Goal: Task Accomplishment & Management: Complete application form

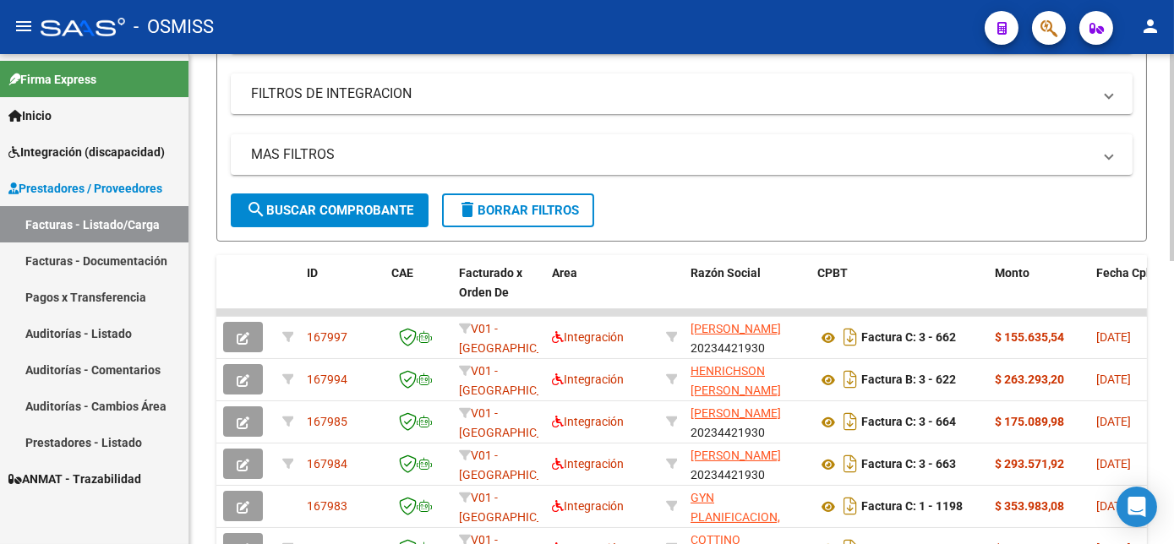
scroll to position [322, 0]
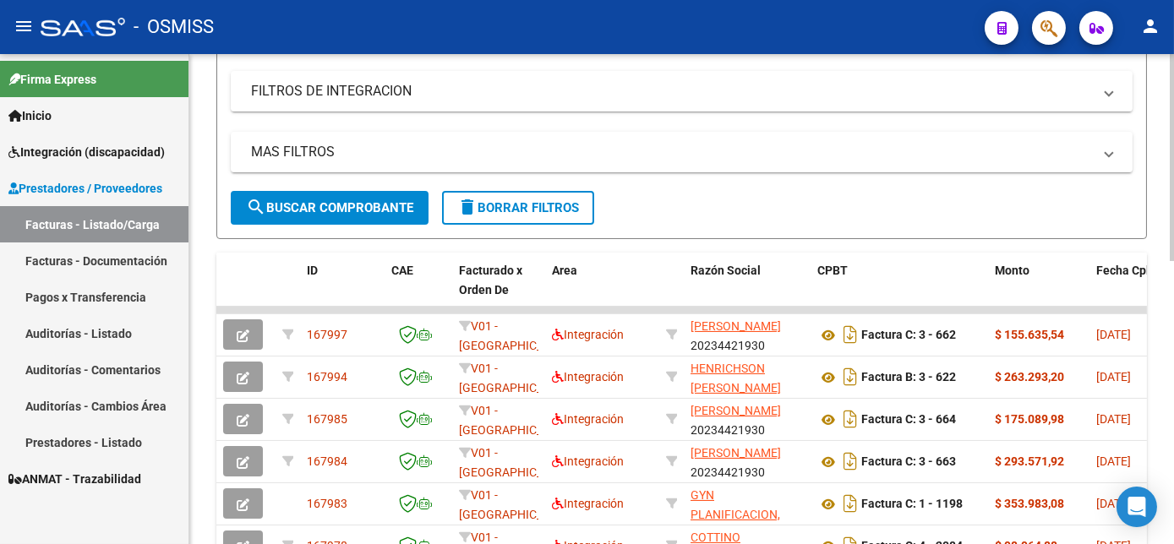
click at [1173, 355] on html "menu - OSMISS person Firma Express Inicio Instructivos Contacto OS Integración …" at bounding box center [587, 272] width 1174 height 544
click at [548, 161] on mat-panel-title "MAS FILTROS" at bounding box center [671, 152] width 841 height 19
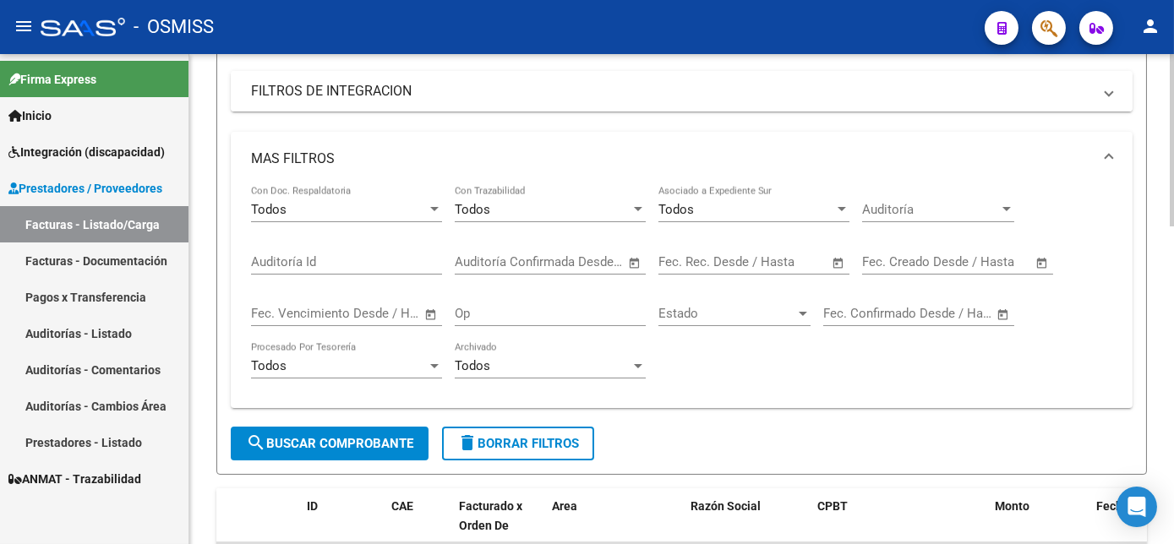
click at [432, 101] on mat-panel-title "FILTROS DE INTEGRACION" at bounding box center [671, 91] width 841 height 19
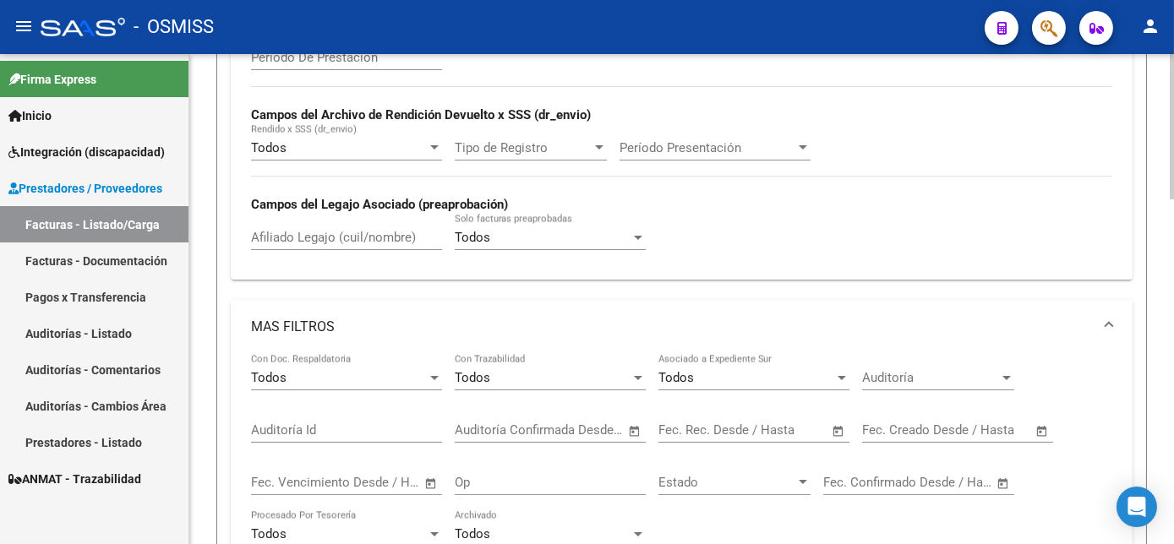
scroll to position [448, 0]
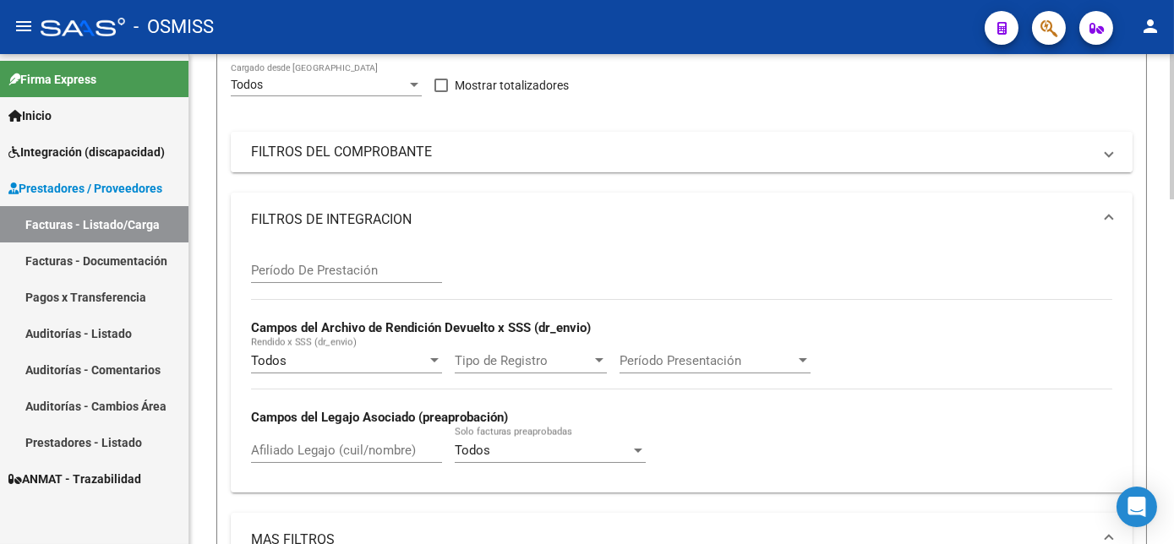
click at [806, 161] on mat-panel-title "FILTROS DEL COMPROBANTE" at bounding box center [671, 152] width 841 height 19
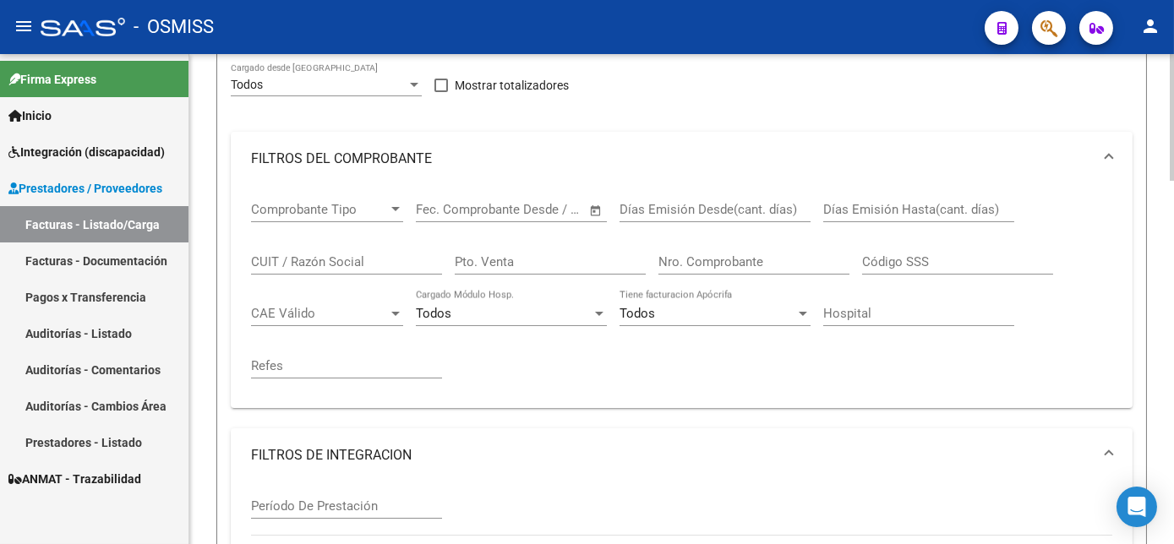
click at [346, 275] on div "CUIT / Razón Social" at bounding box center [346, 256] width 191 height 36
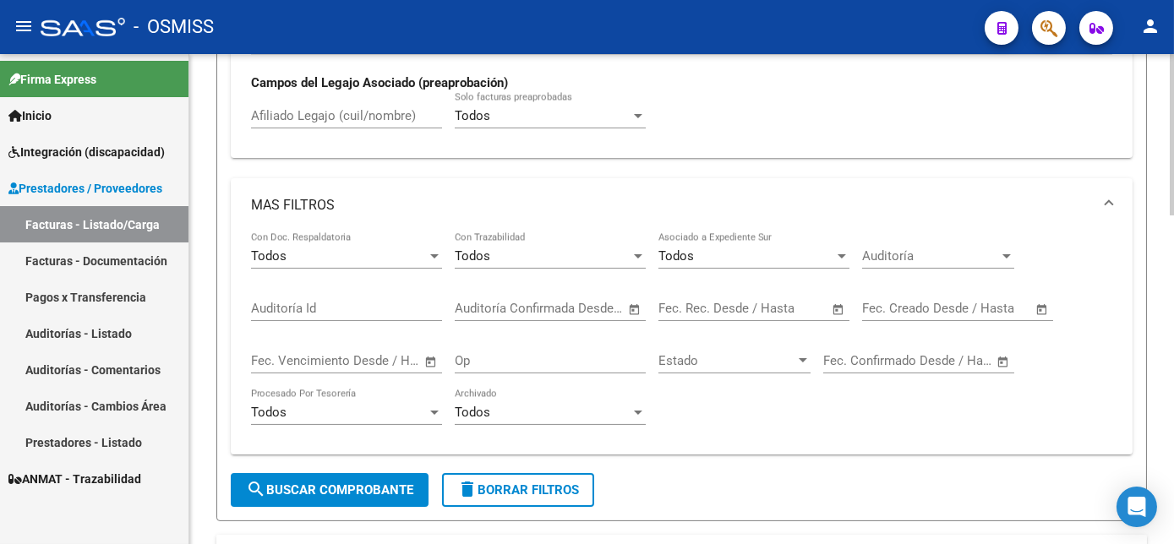
scroll to position [998, 0]
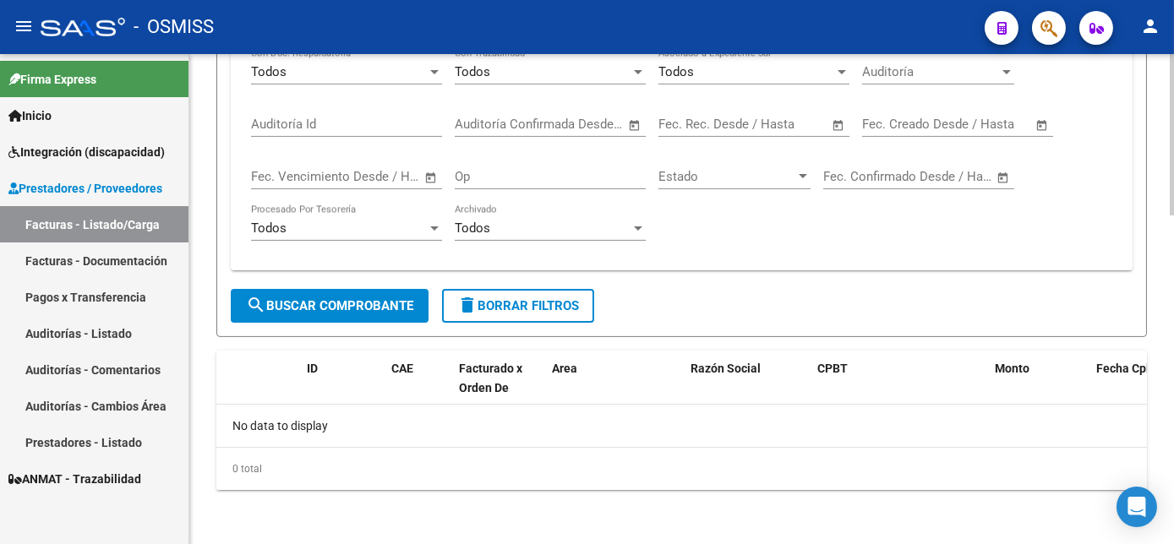
click at [1173, 543] on html "menu - OSMISS person Firma Express Inicio Instructivos Contacto OS Integración …" at bounding box center [587, 272] width 1174 height 544
type input "VIEYRA"
click at [367, 313] on span "search Buscar Comprobante" at bounding box center [329, 305] width 167 height 15
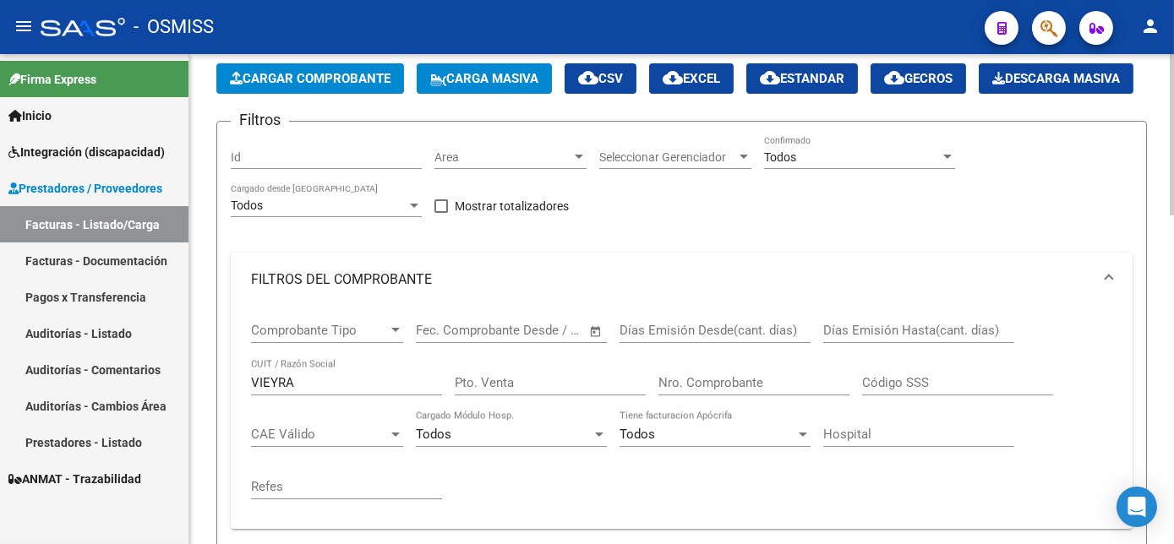
scroll to position [0, 0]
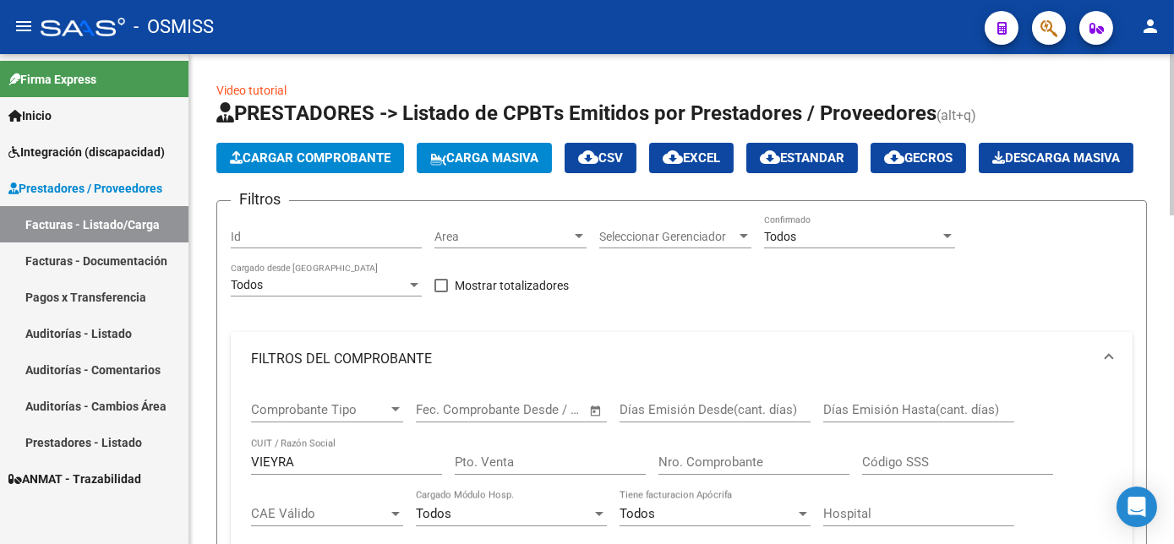
drag, startPoint x: 293, startPoint y: 505, endPoint x: 207, endPoint y: 501, distance: 86.3
paste input "27213377219"
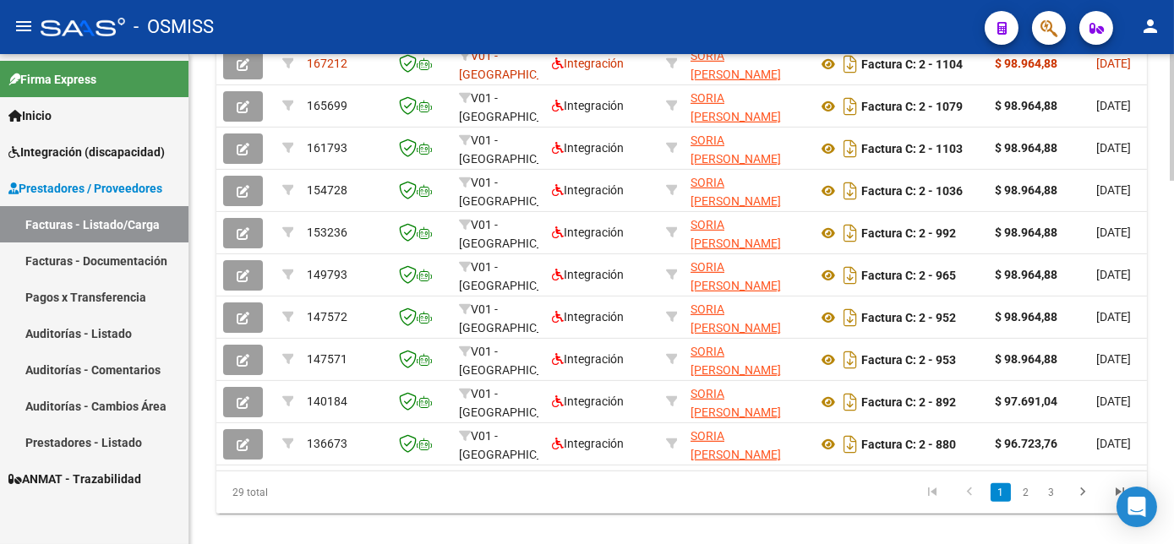
scroll to position [1329, 0]
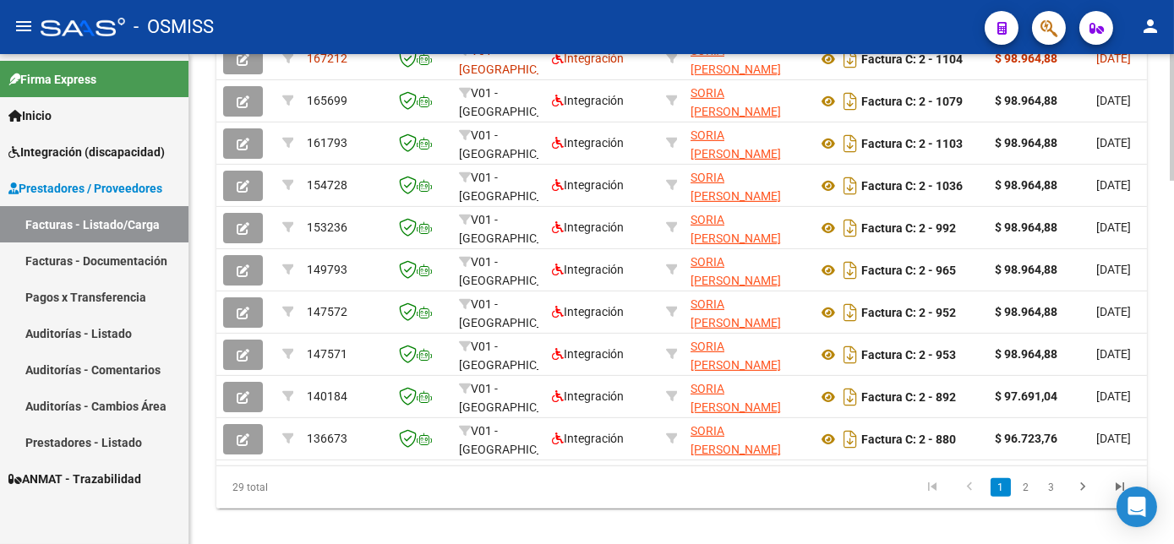
click at [1173, 510] on html "menu - OSMISS person Firma Express Inicio Instructivos Contacto OS Integración …" at bounding box center [587, 272] width 1174 height 544
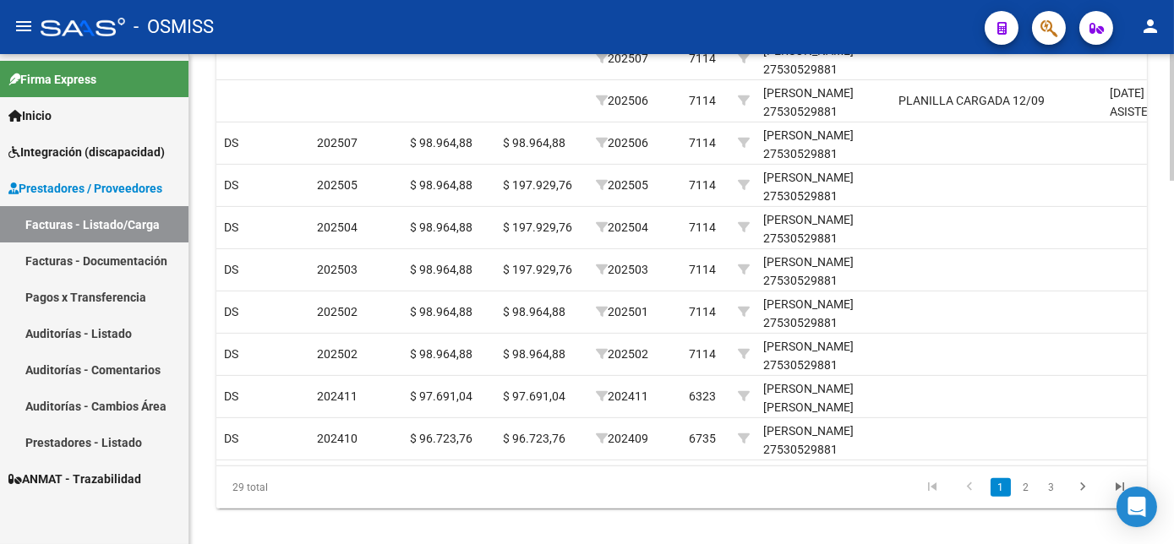
scroll to position [0, 1722]
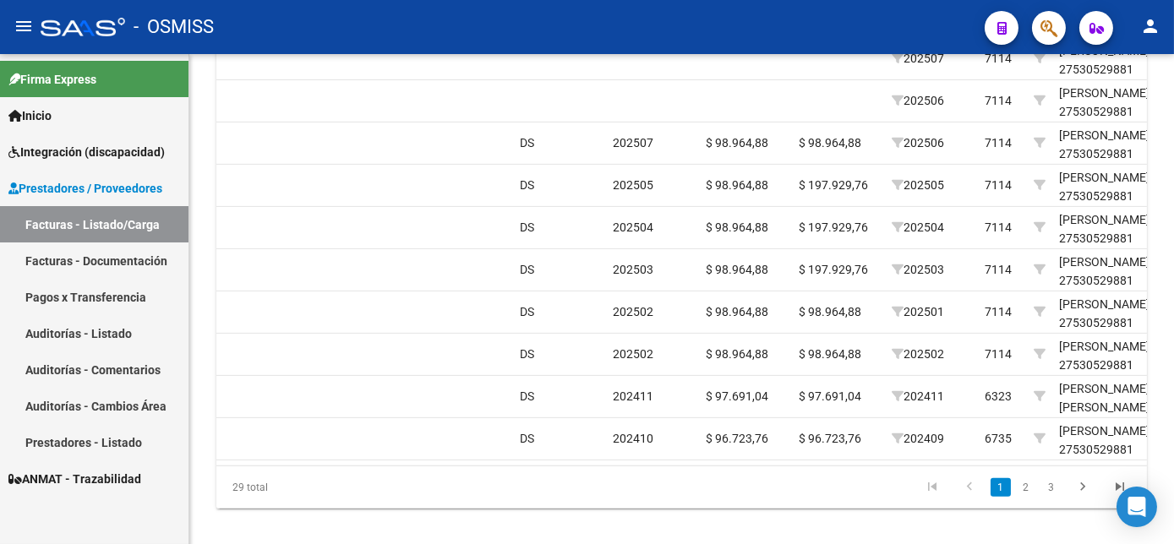
type input "27213377219"
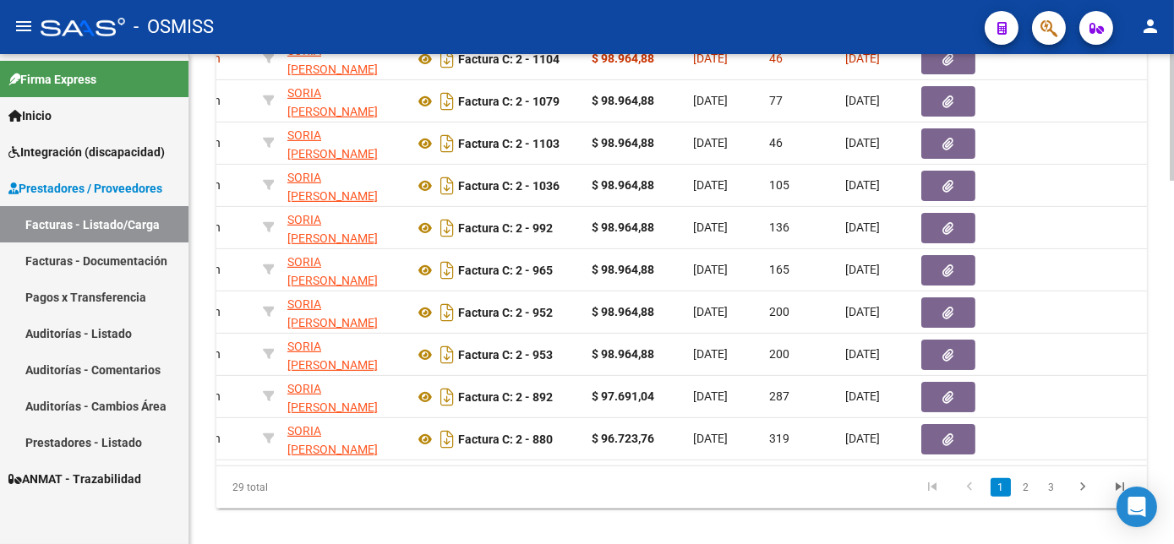
scroll to position [0, 0]
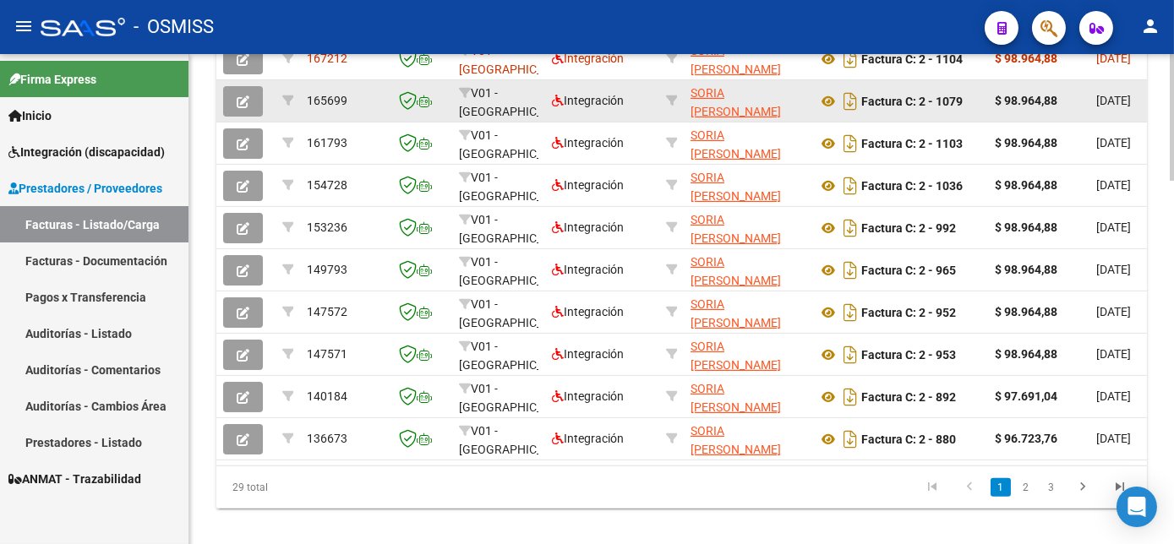
click at [249, 117] on button "button" at bounding box center [243, 101] width 40 height 30
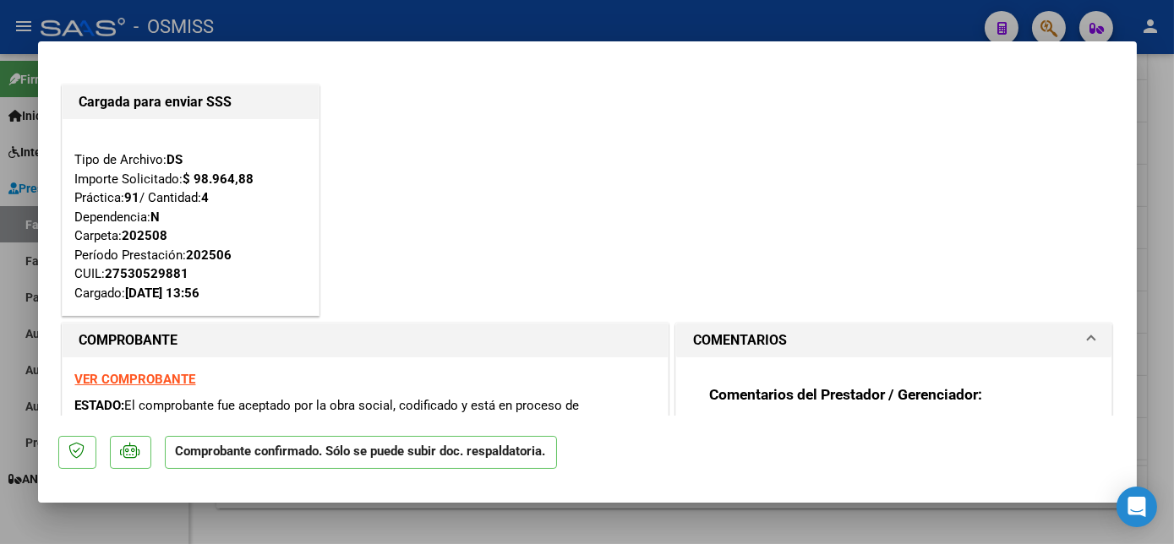
click at [492, 181] on div "Cargada para enviar SSS Tipo de Archivo: DS Importe Solicitado: $ 98.964,88 Prá…" at bounding box center [587, 200] width 1058 height 239
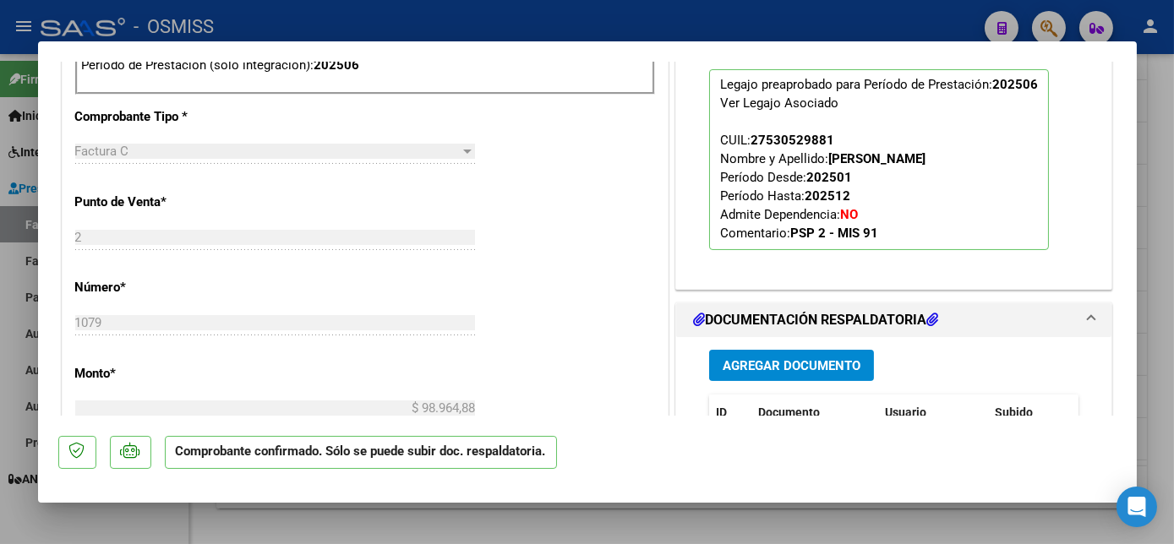
scroll to position [793, 0]
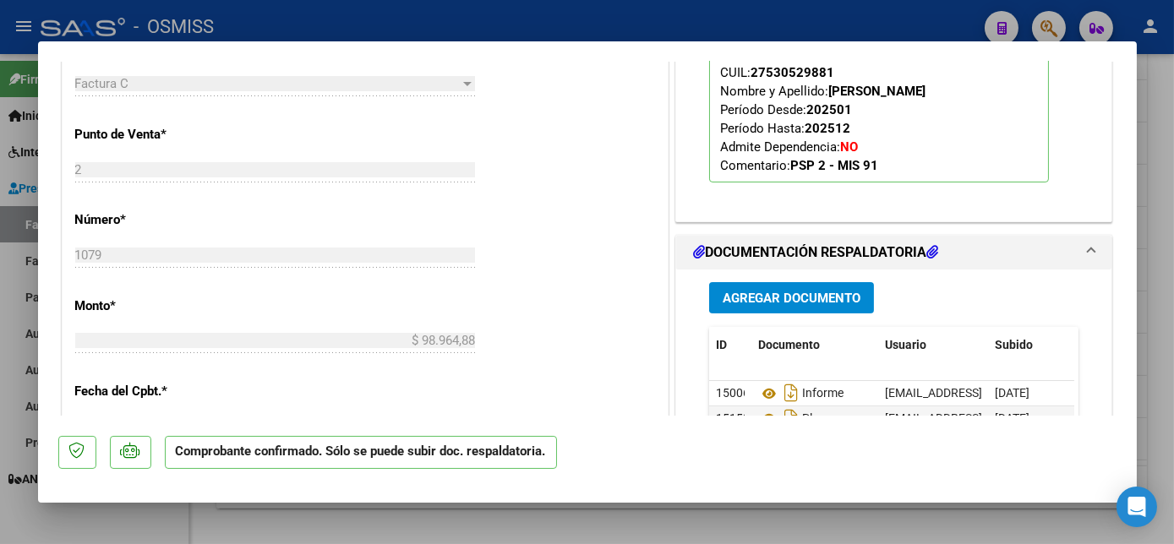
click at [151, 534] on div at bounding box center [587, 272] width 1174 height 544
type input "$ 0,00"
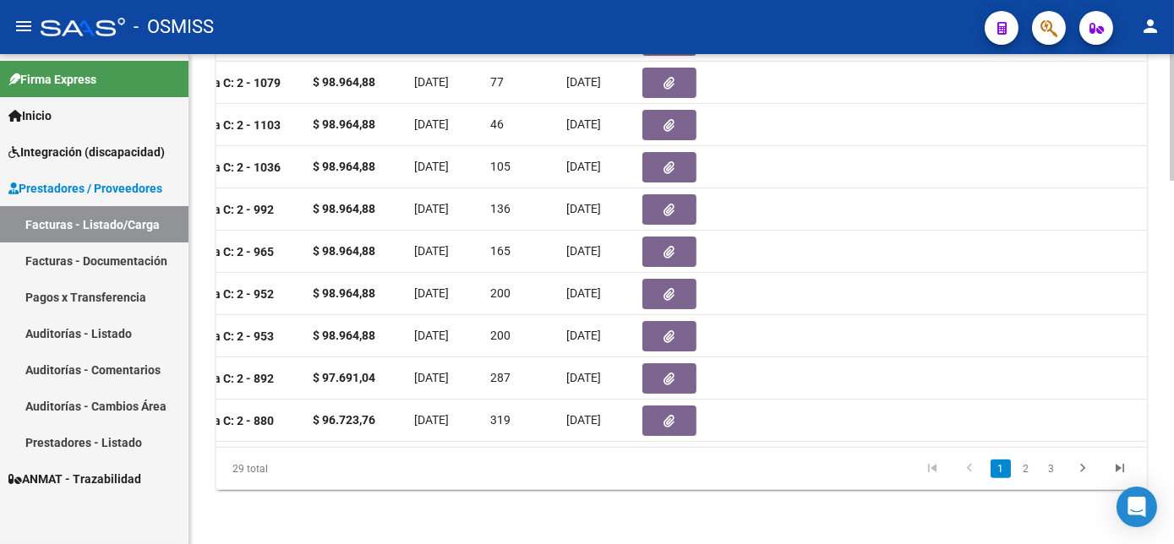
scroll to position [0, 0]
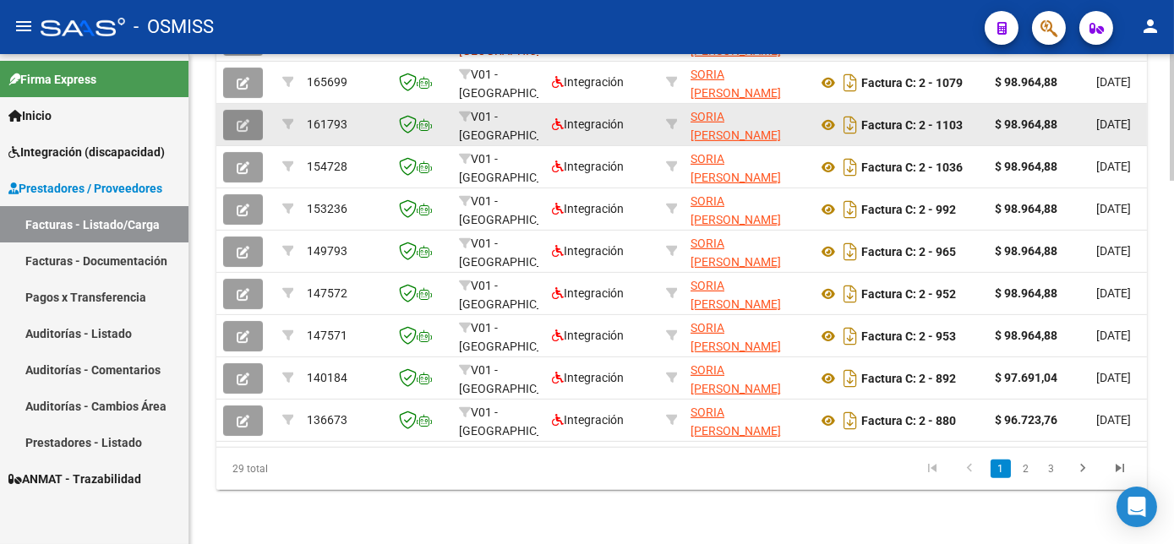
click at [256, 140] on button "button" at bounding box center [243, 125] width 40 height 30
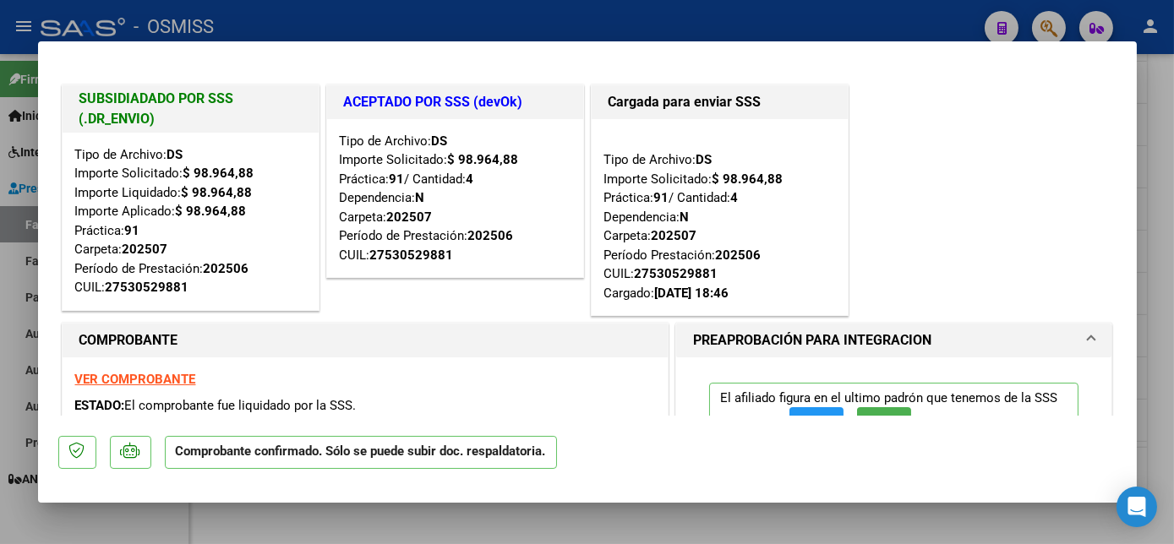
click at [292, 511] on div at bounding box center [587, 272] width 1174 height 544
type input "$ 0,00"
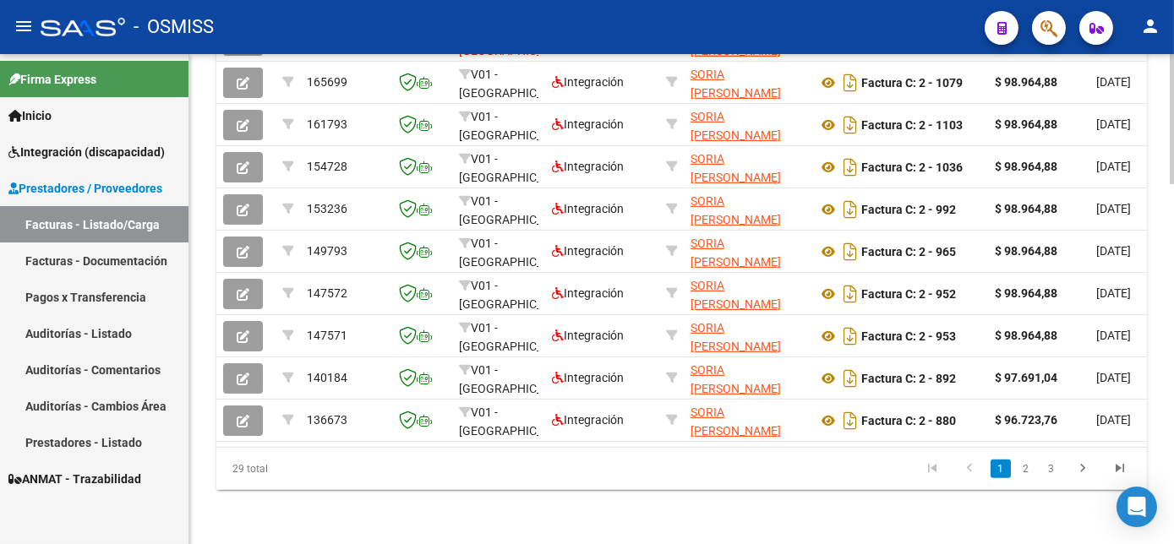
scroll to position [1372, 0]
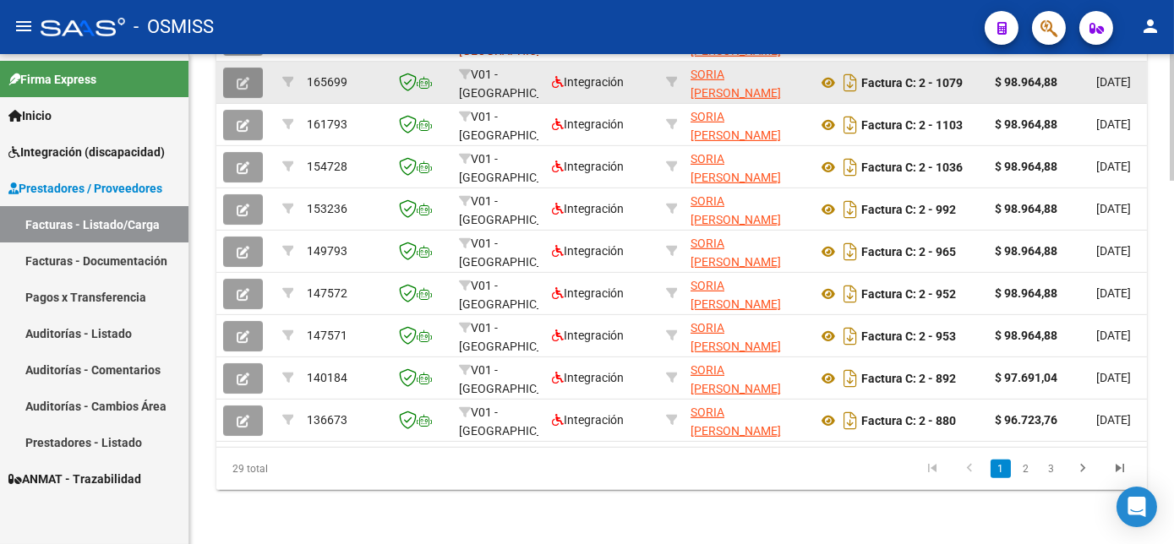
click at [248, 90] on icon "button" at bounding box center [243, 83] width 13 height 13
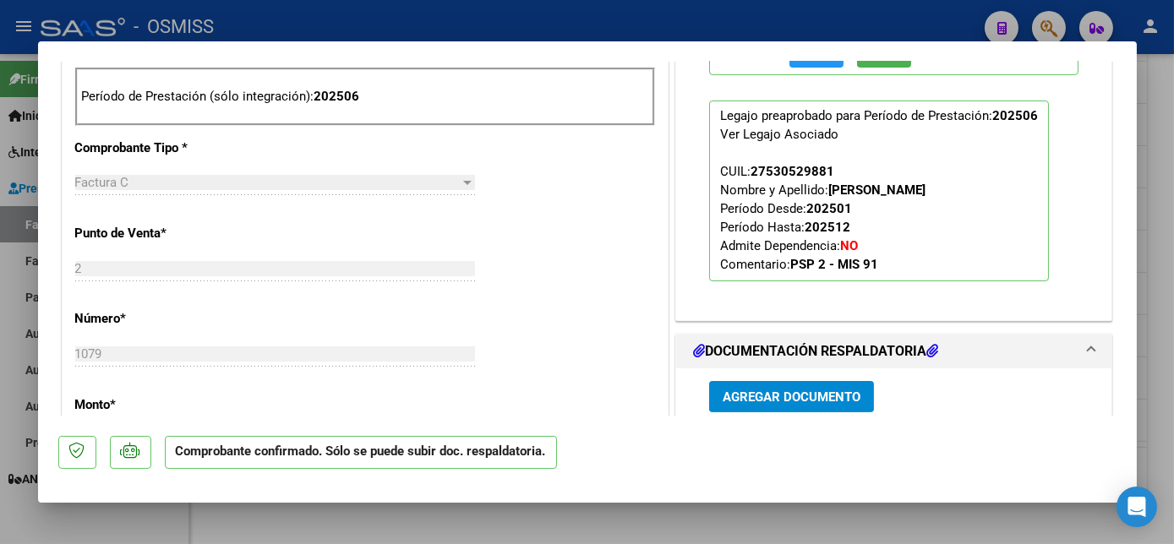
scroll to position [750, 0]
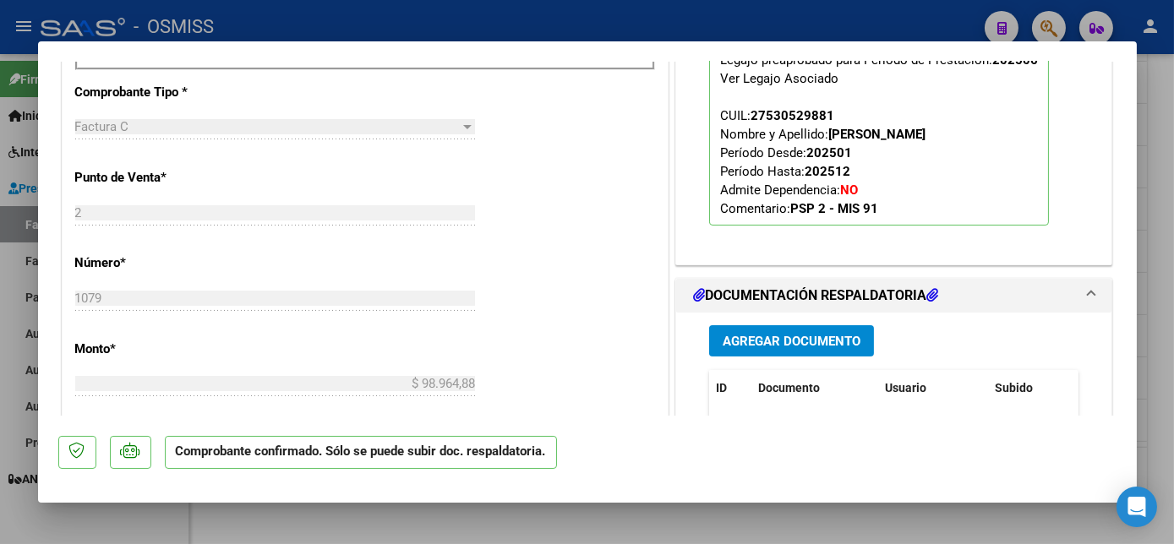
click at [1164, 131] on div at bounding box center [587, 272] width 1174 height 544
type input "$ 0,00"
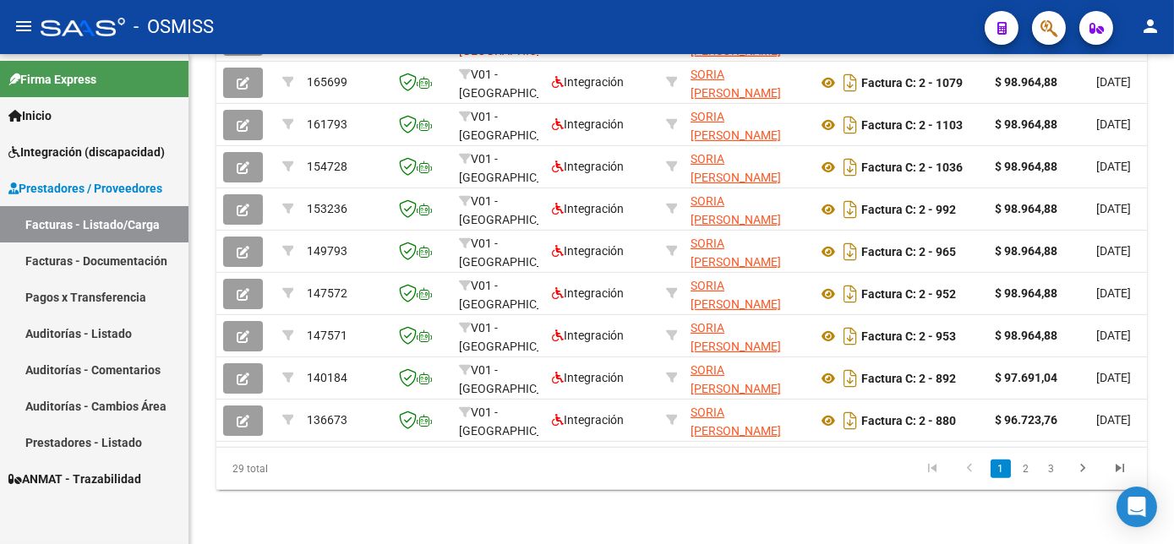
scroll to position [1372, 0]
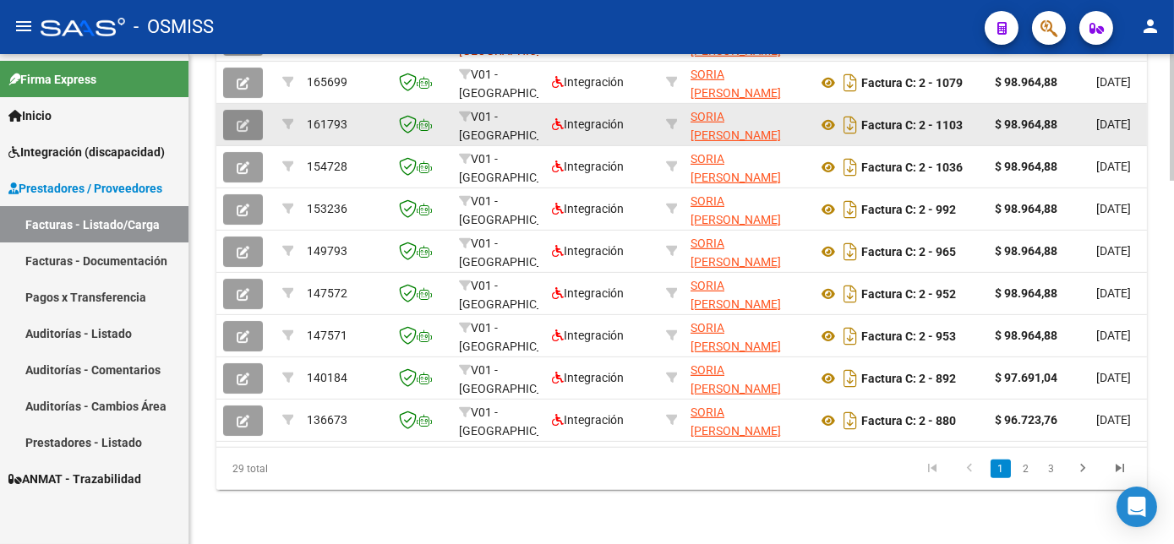
click at [243, 132] on icon "button" at bounding box center [243, 125] width 13 height 13
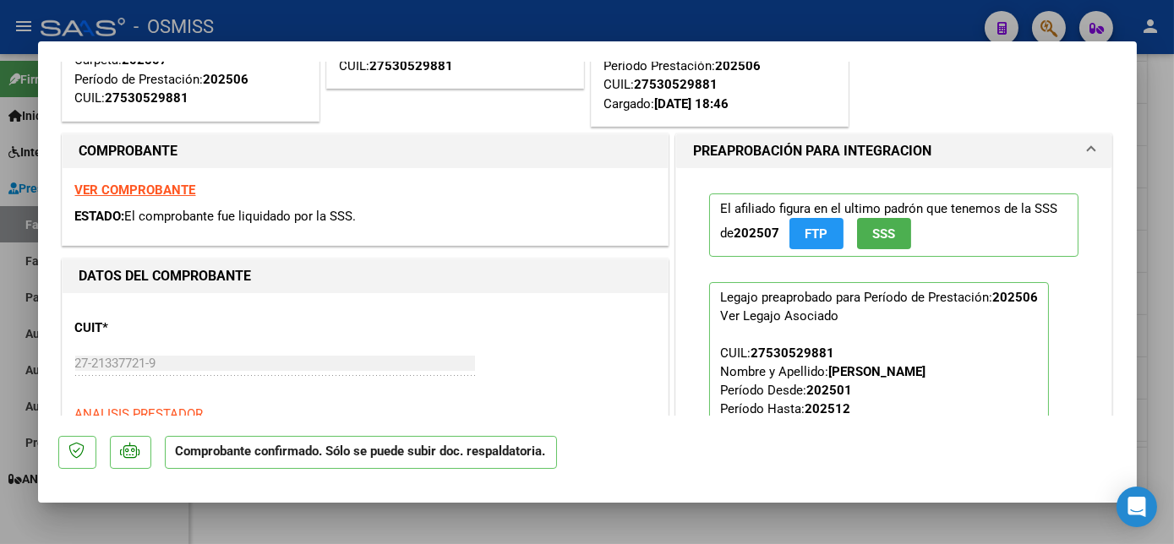
scroll to position [0, 0]
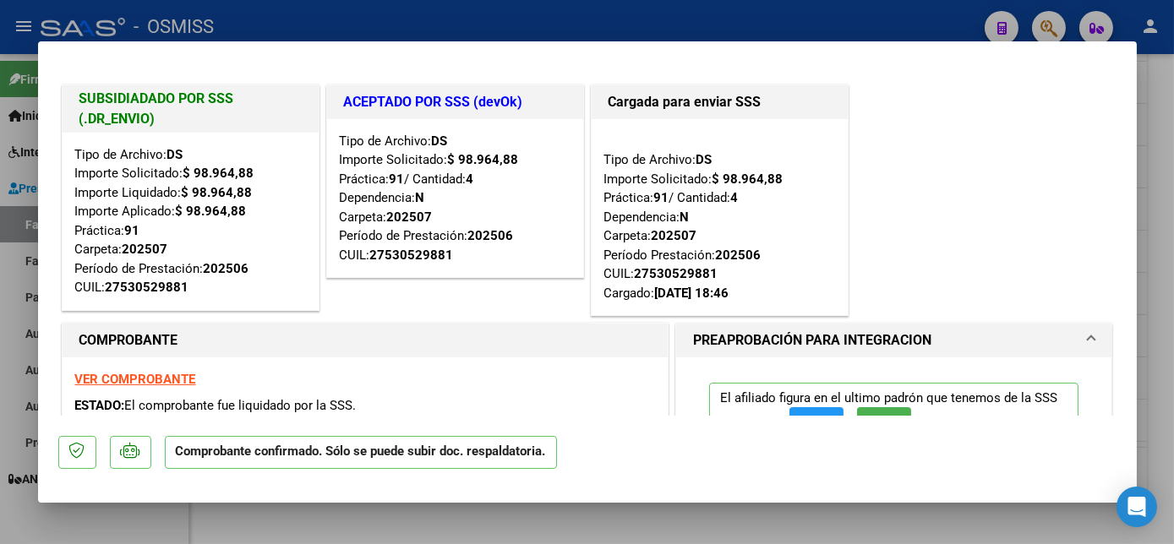
click at [1163, 121] on div at bounding box center [587, 272] width 1174 height 544
type input "$ 0,00"
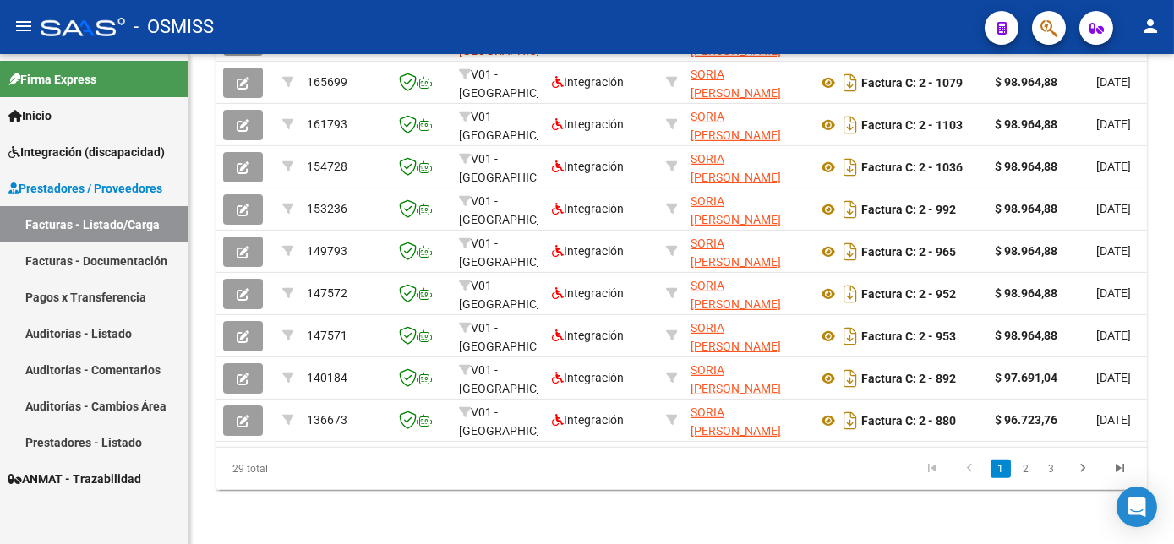
scroll to position [1372, 0]
click at [82, 336] on link "Auditorías - Listado" at bounding box center [94, 333] width 188 height 36
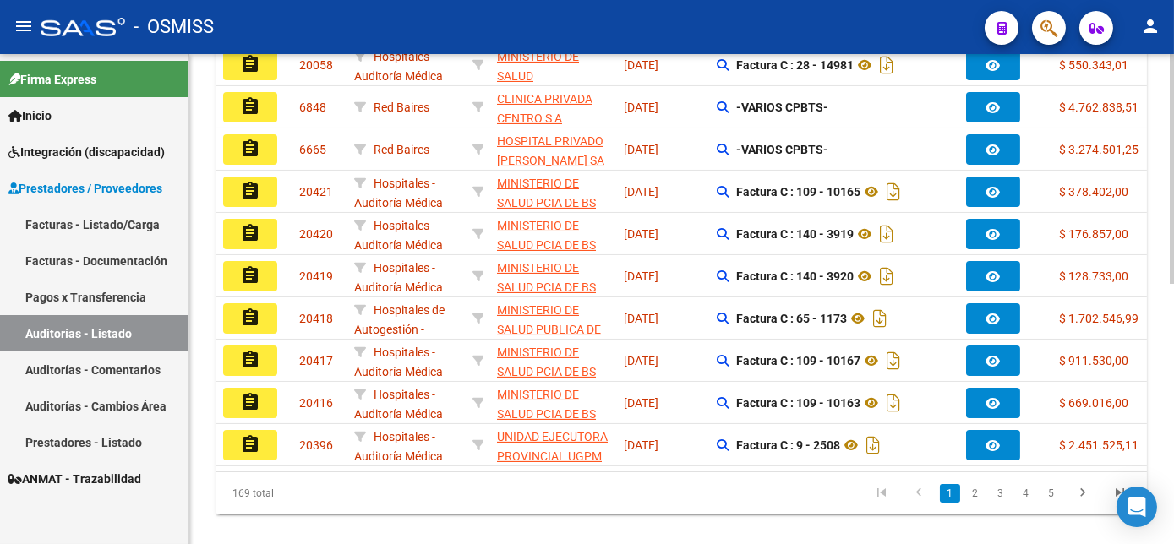
scroll to position [520, 0]
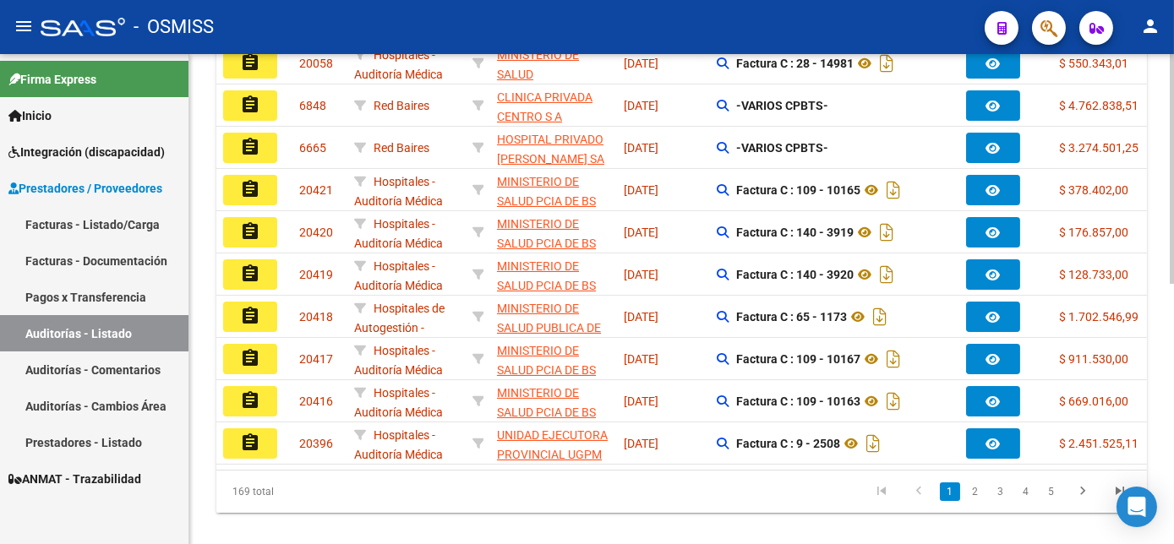
click at [1165, 433] on div "PRESTADORES -> Auditoría de Comprobantes / Prestaciones cloud_download Exportar…" at bounding box center [683, 50] width 989 height 1033
click at [43, 367] on link "Auditorías - Comentarios" at bounding box center [94, 370] width 188 height 36
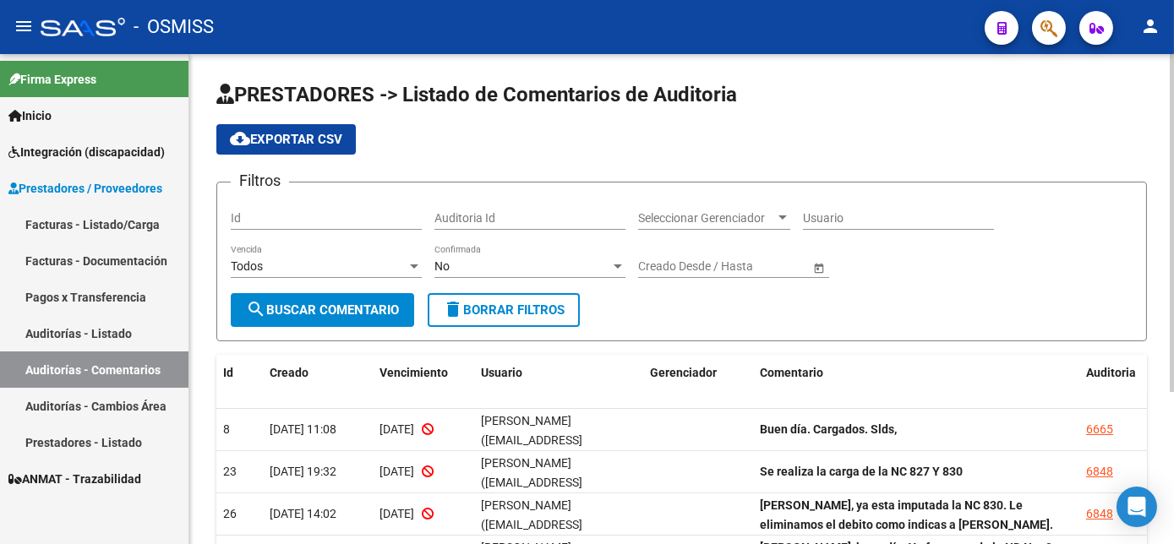
click at [1154, 35] on div "menu - OSMISS person Firma Express Inicio Instructivos Contacto OS Integración …" at bounding box center [587, 272] width 1174 height 544
click at [95, 80] on span "Firma Express" at bounding box center [52, 79] width 88 height 19
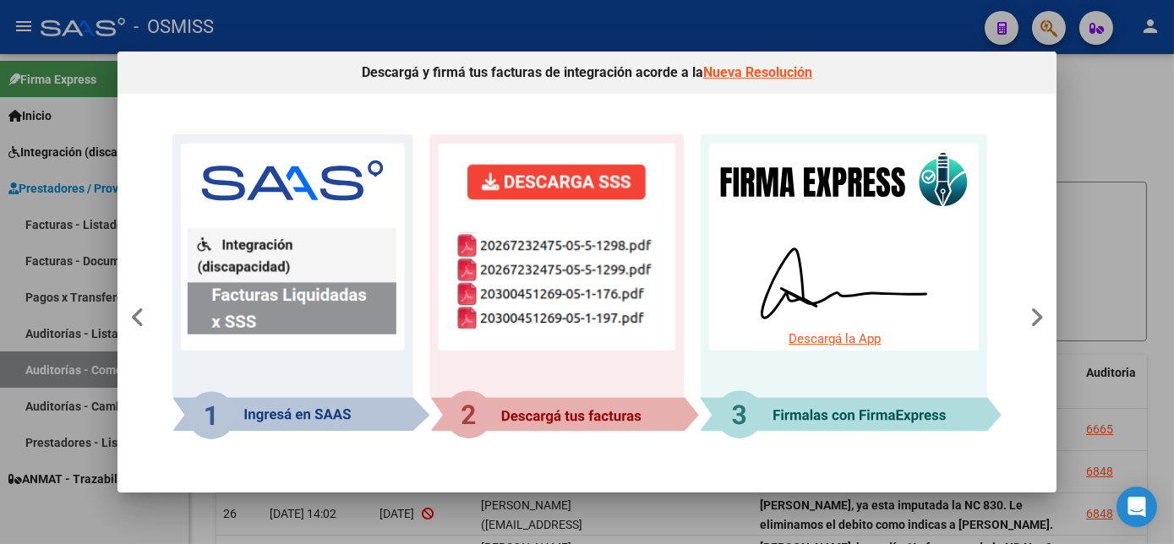
click at [1090, 122] on div at bounding box center [587, 272] width 1174 height 544
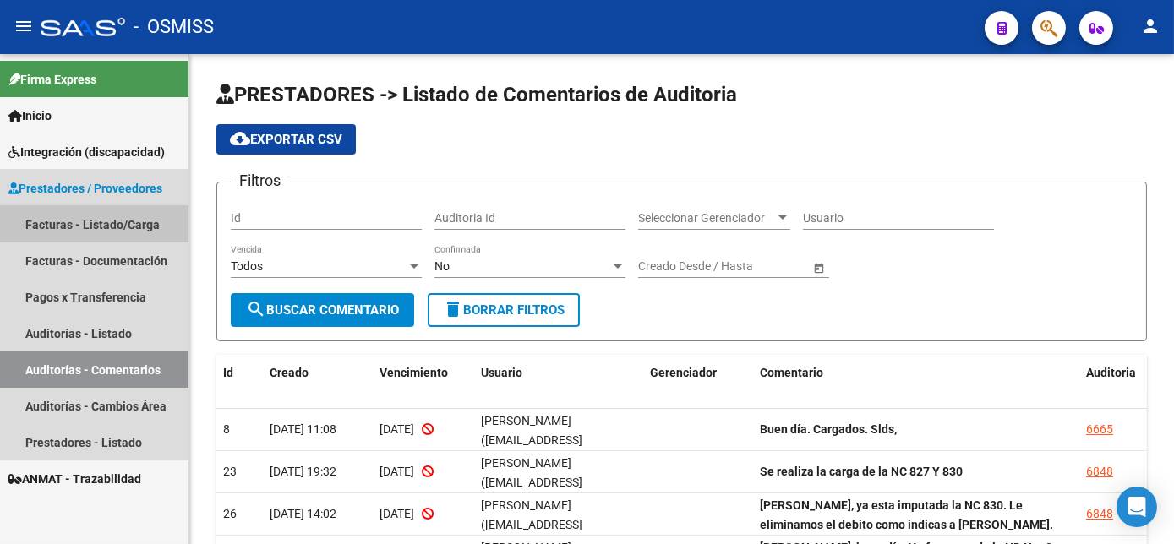
click at [112, 216] on link "Facturas - Listado/Carga" at bounding box center [94, 224] width 188 height 36
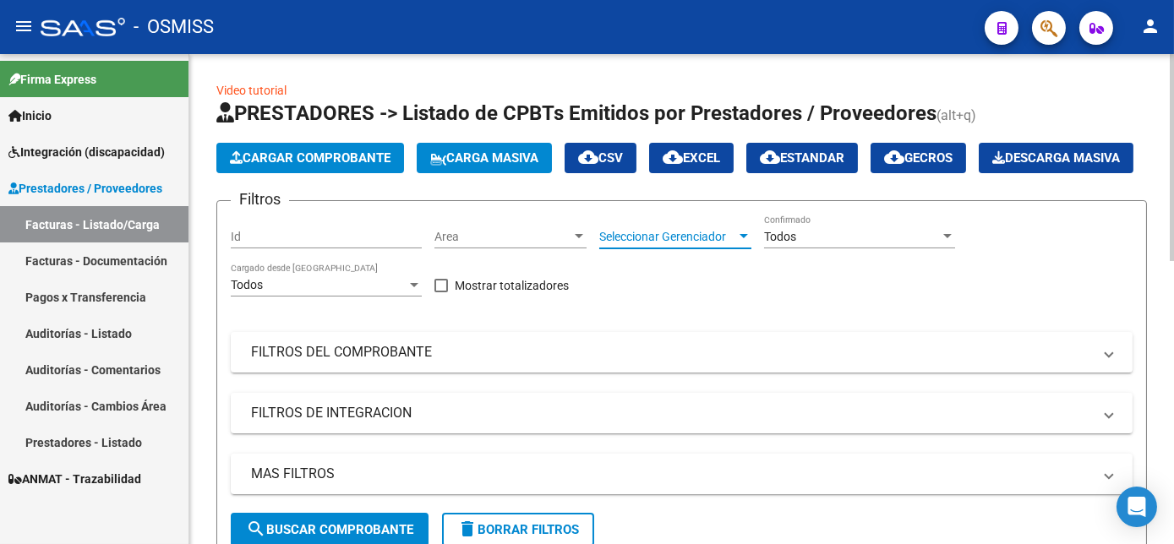
click at [737, 243] on div at bounding box center [743, 237] width 15 height 14
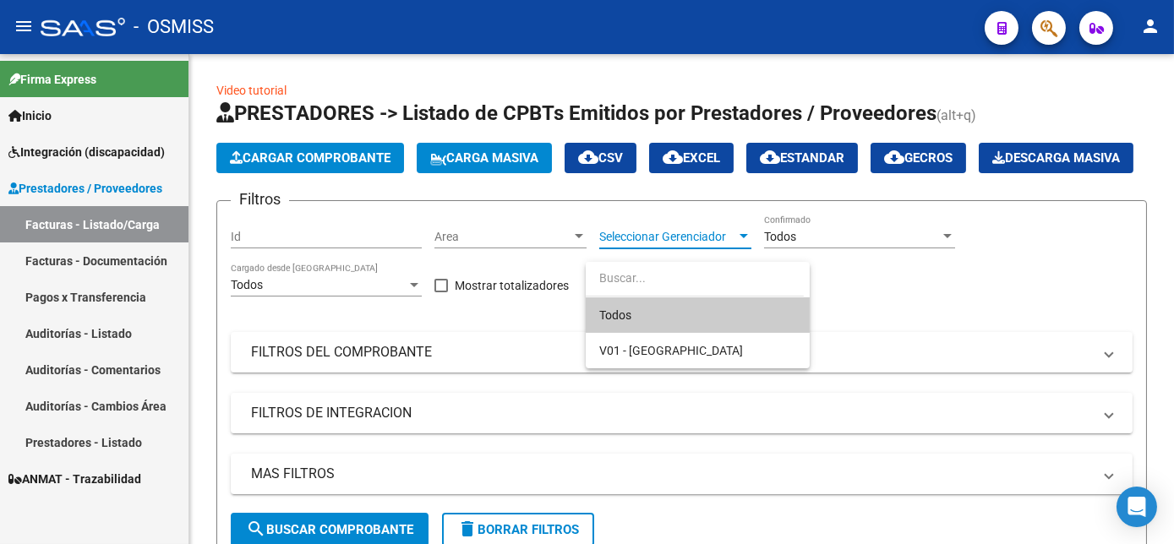
click at [723, 309] on span "Todos" at bounding box center [697, 314] width 197 height 35
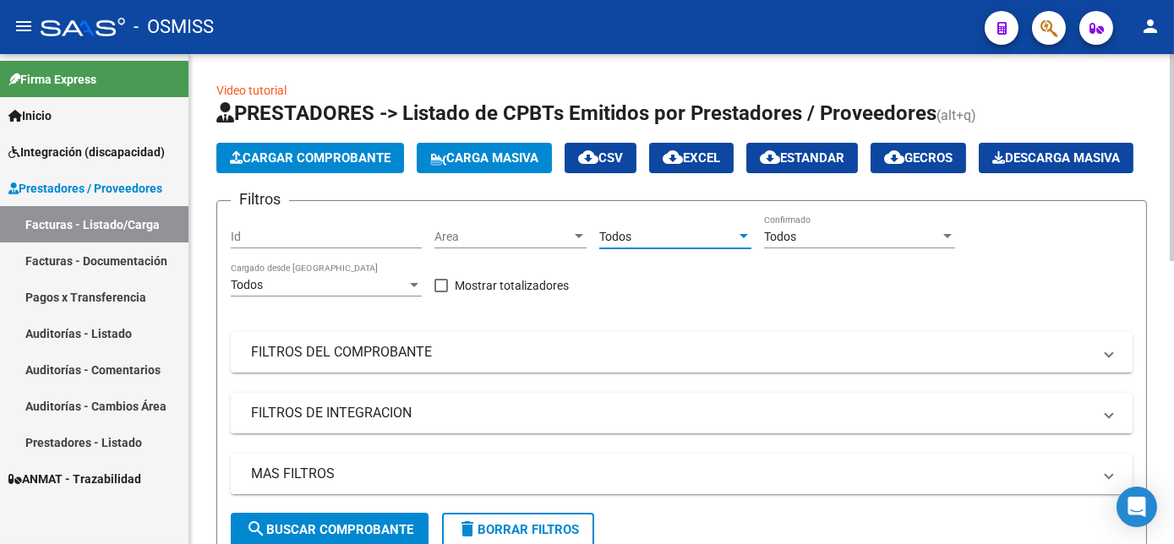
click at [734, 248] on div "Todos Seleccionar Gerenciador" at bounding box center [675, 232] width 152 height 34
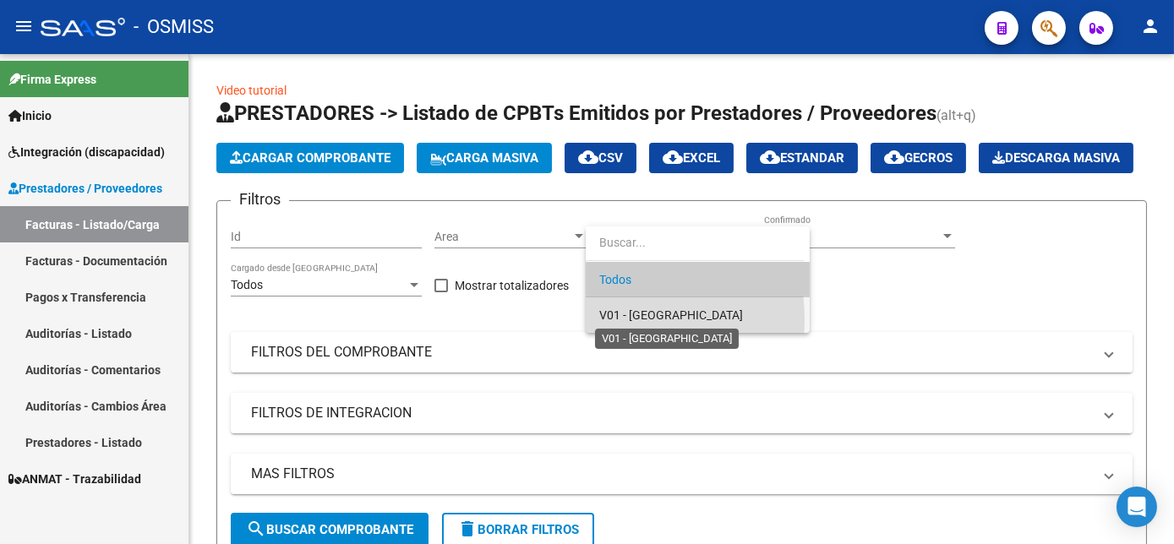
click at [615, 319] on span "V01 - [GEOGRAPHIC_DATA]" at bounding box center [671, 315] width 144 height 14
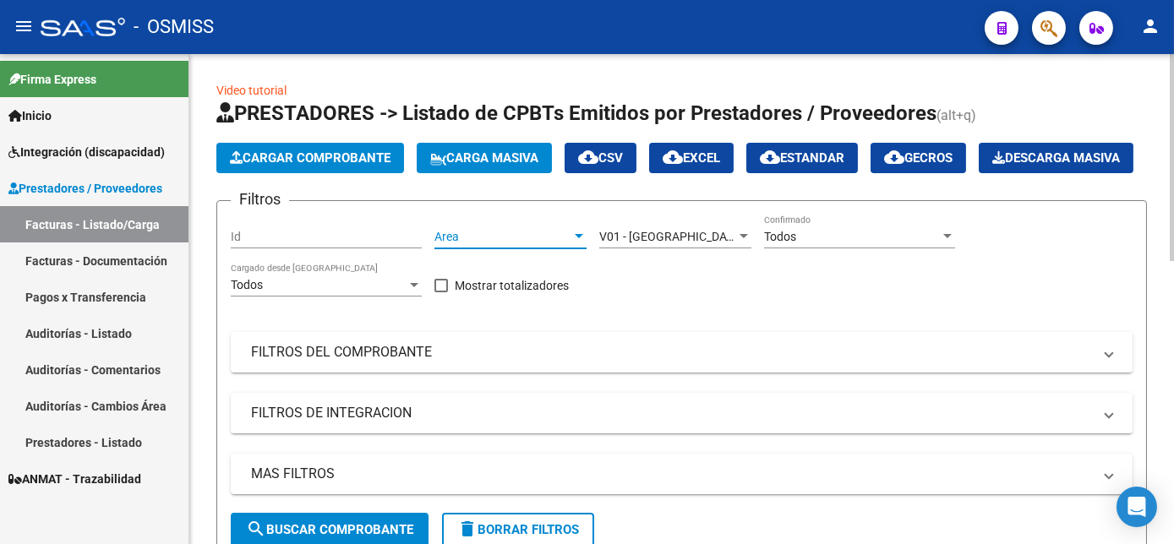
click at [491, 244] on span "Area" at bounding box center [502, 237] width 137 height 14
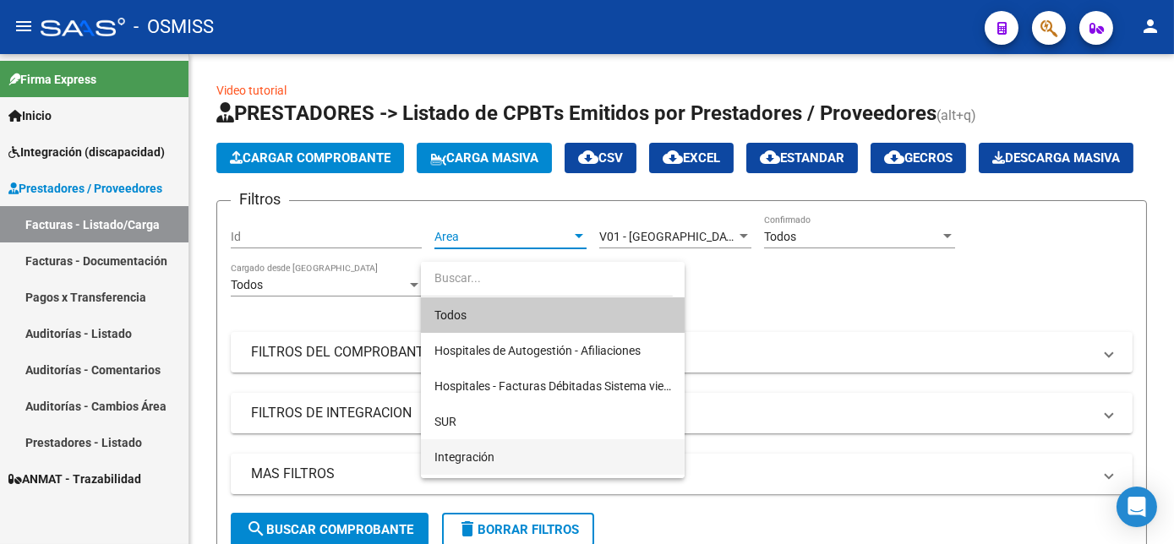
click at [516, 446] on span "Integración" at bounding box center [552, 456] width 237 height 35
